Goal: Transaction & Acquisition: Purchase product/service

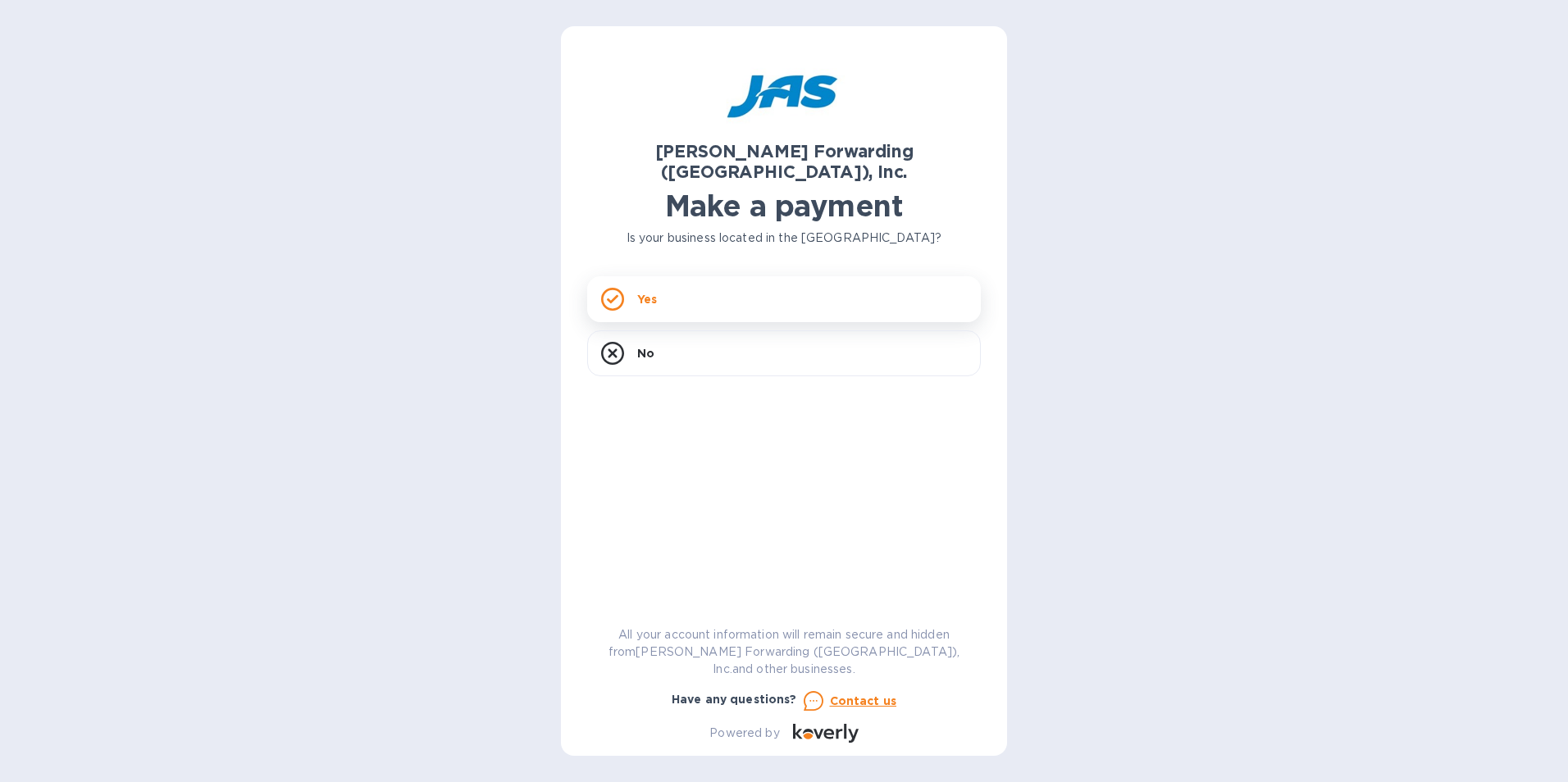
click at [672, 281] on div "Yes" at bounding box center [784, 299] width 393 height 46
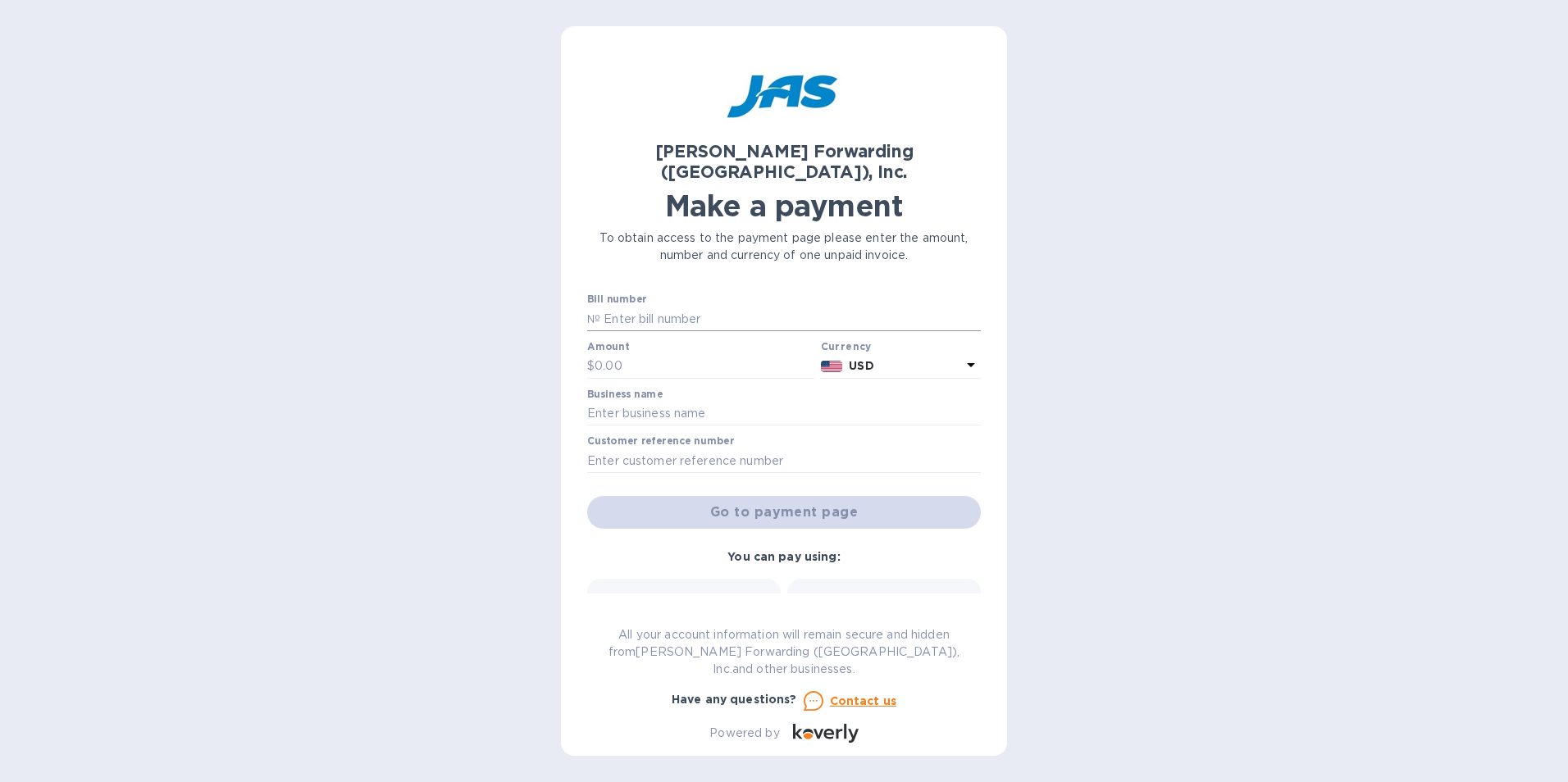
click at [652, 307] on input "text" at bounding box center [791, 320] width 381 height 25
click at [675, 307] on input "SAN56005" at bounding box center [791, 320] width 381 height 25
drag, startPoint x: 687, startPoint y: 295, endPoint x: 692, endPoint y: 307, distance: 13.0
click at [594, 307] on div "№ SAN56005" at bounding box center [784, 320] width 393 height 25
type input "SAN503355997"
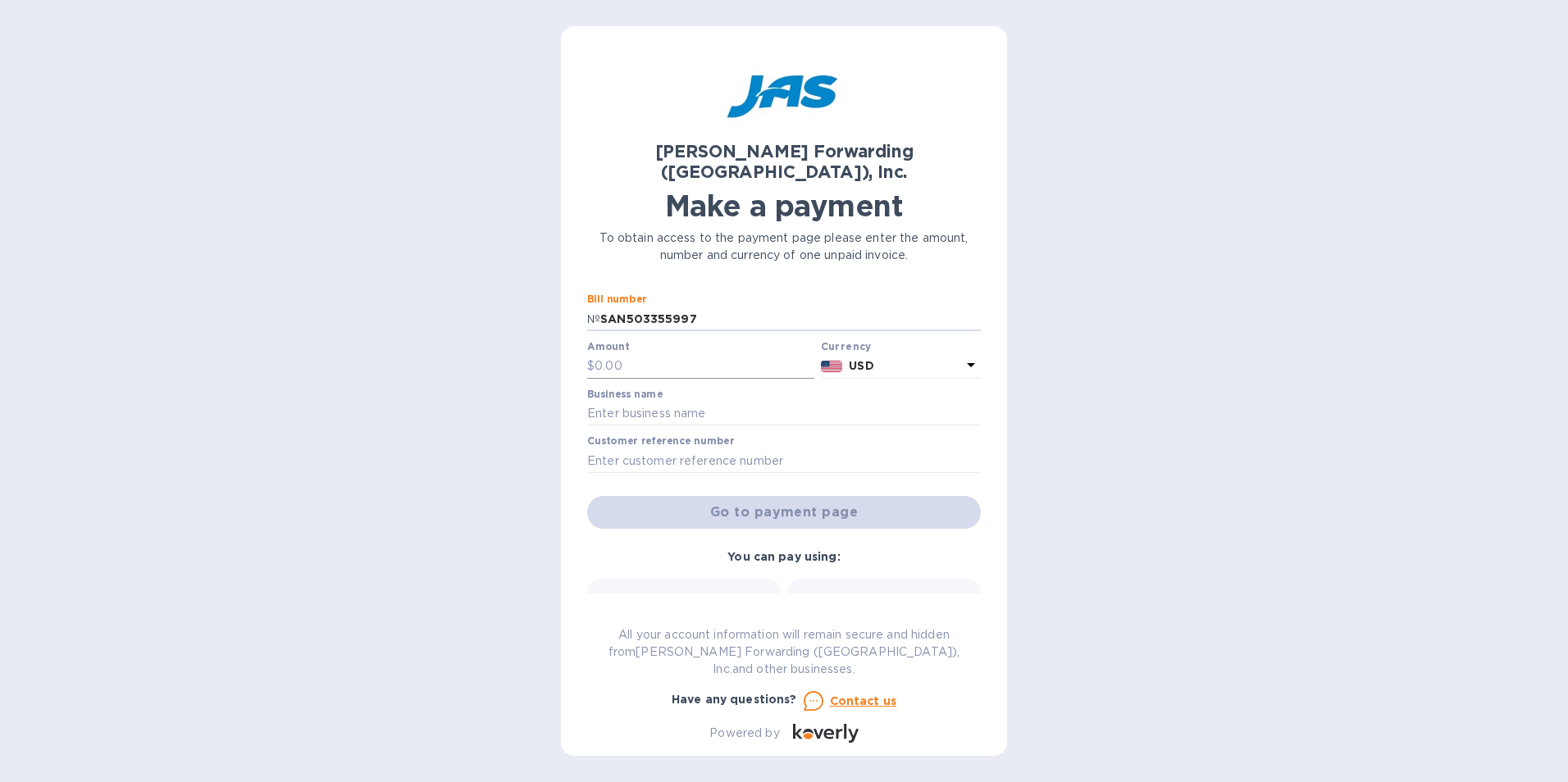
click at [652, 354] on input "text" at bounding box center [704, 367] width 220 height 25
type input "6,628.00"
click at [663, 402] on input "text" at bounding box center [784, 415] width 393 height 25
type input "Waterstone, LLC"
type input "WATFAUMHQ"
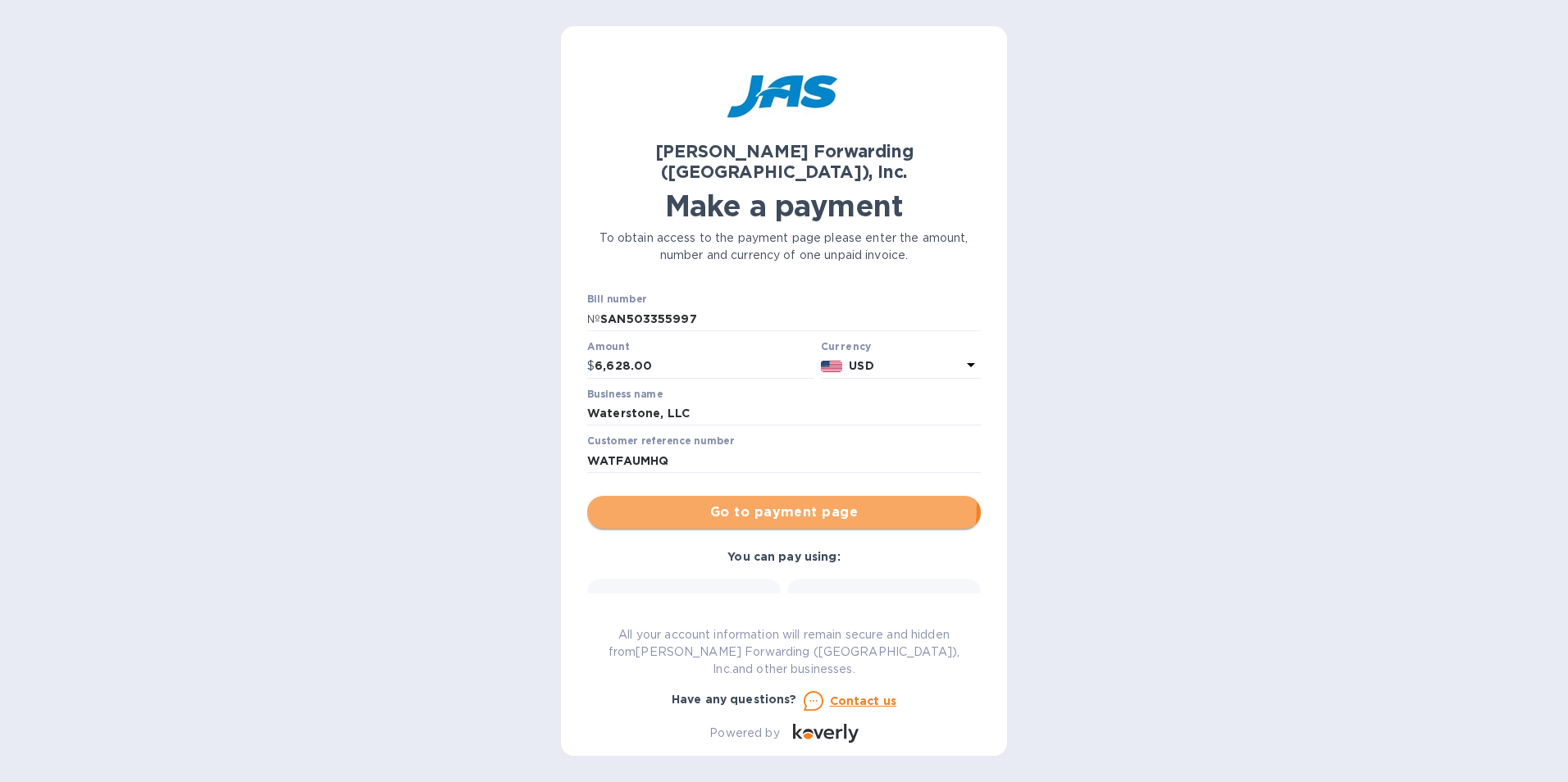
click at [680, 496] on button "Go to payment page" at bounding box center [784, 512] width 393 height 33
